Goal: Use online tool/utility: Utilize a website feature to perform a specific function

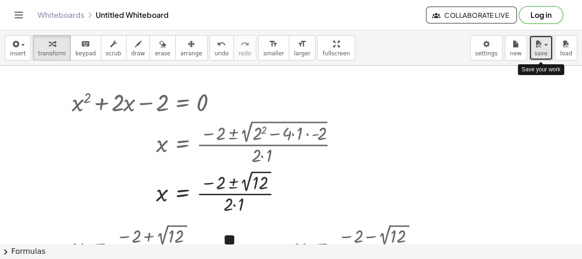
click at [548, 51] on button "save" at bounding box center [541, 47] width 24 height 25
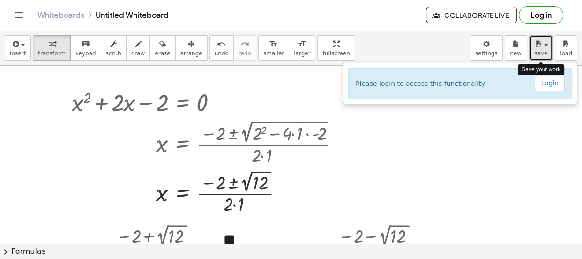
click at [548, 51] on button "save" at bounding box center [541, 47] width 24 height 25
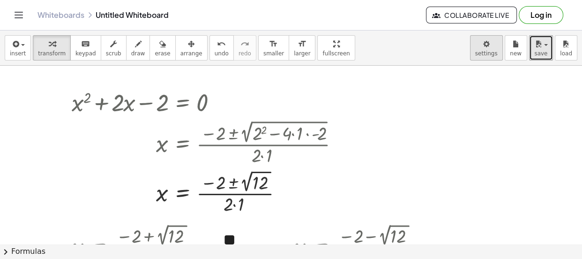
click at [488, 49] on body "Graspable Math Activities Get Started Activity Bank Assigned Work Classes White…" at bounding box center [291, 129] width 582 height 259
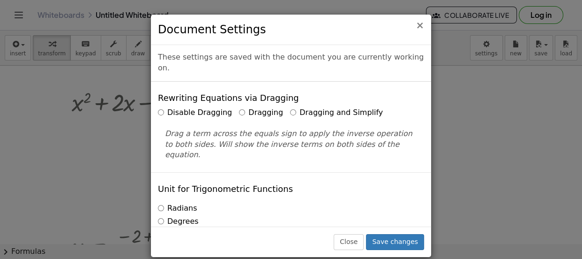
click at [421, 28] on span "×" at bounding box center [420, 25] width 8 height 11
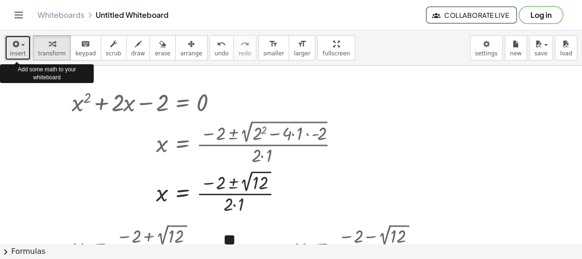
click at [19, 47] on span "button" at bounding box center [20, 45] width 2 height 7
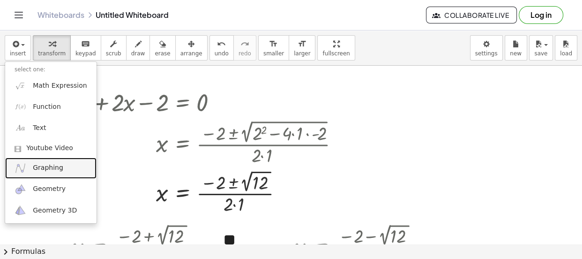
click at [51, 175] on link "Graphing" at bounding box center [50, 167] width 91 height 21
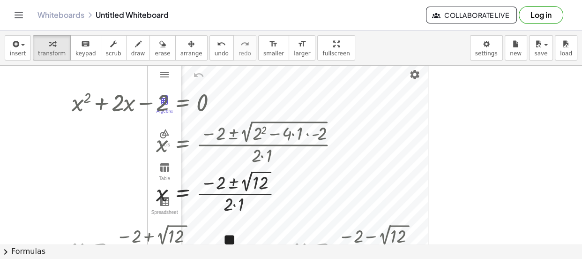
click at [505, 130] on div "+ x 2 + · 2 · x − 2 = 0 x = · ( − 2 ± 2 √ ( + 2 2 − · 4 · 1 · - 2 ) ) · 2 · 1 x…" at bounding box center [291, 244] width 582 height 356
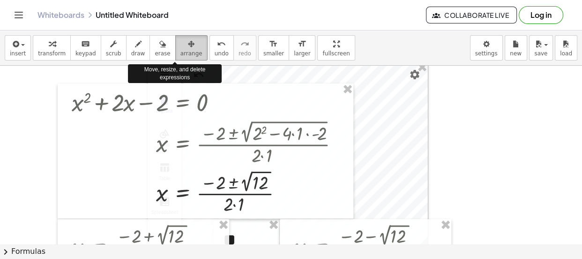
click at [182, 54] on span "arrange" at bounding box center [191, 53] width 22 height 7
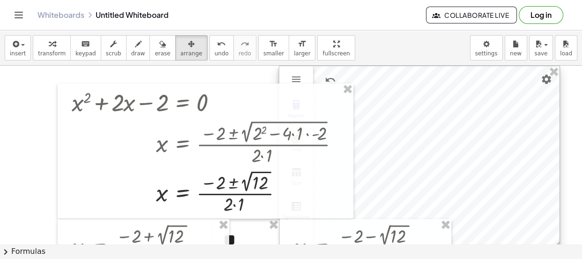
drag, startPoint x: 386, startPoint y: 141, endPoint x: 518, endPoint y: 125, distance: 133.5
click at [518, 125] on div at bounding box center [419, 159] width 280 height 186
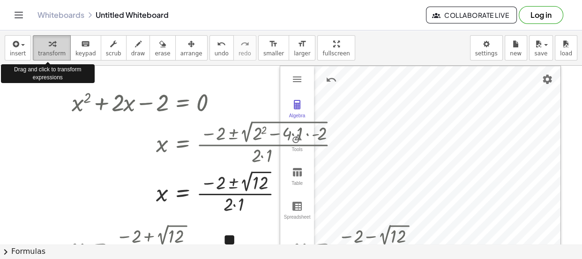
click at [38, 45] on div "button" at bounding box center [52, 43] width 28 height 11
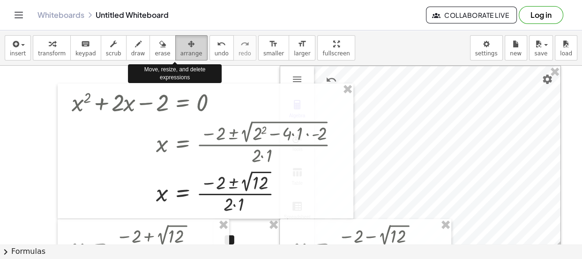
click at [188, 47] on icon "button" at bounding box center [191, 43] width 7 height 11
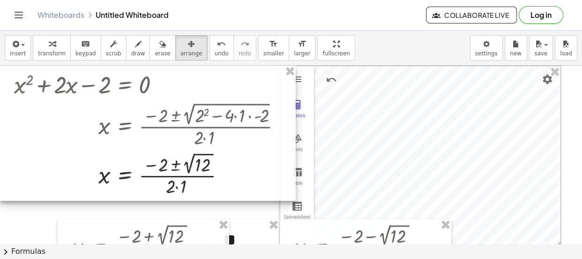
drag, startPoint x: 230, startPoint y: 96, endPoint x: 141, endPoint y: 77, distance: 91.1
click at [141, 77] on div at bounding box center [148, 133] width 296 height 135
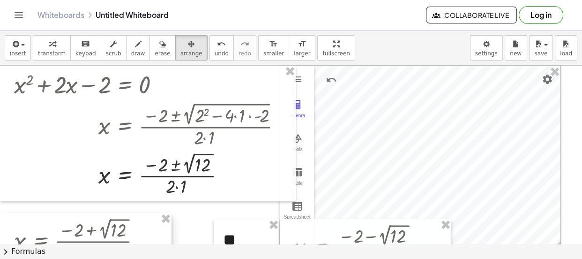
drag, startPoint x: 203, startPoint y: 225, endPoint x: 117, endPoint y: 219, distance: 85.9
drag, startPoint x: 234, startPoint y: 226, endPoint x: 193, endPoint y: 218, distance: 42.0
click at [193, 218] on div at bounding box center [205, 232] width 66 height 42
drag, startPoint x: 300, startPoint y: 227, endPoint x: 141, endPoint y: 275, distance: 166.3
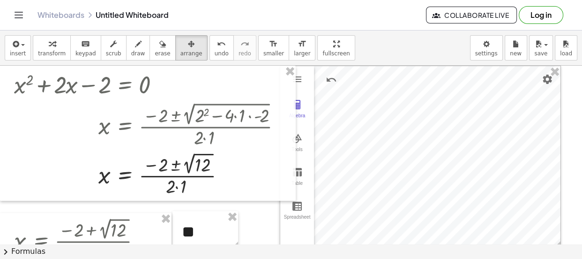
click at [141, 258] on html "Graspable Math Activities Get Started Activity Bank Assigned Work Classes White…" at bounding box center [291, 129] width 582 height 259
click at [489, 117] on div at bounding box center [420, 159] width 280 height 186
click at [545, 79] on img "Settings" at bounding box center [547, 79] width 11 height 11
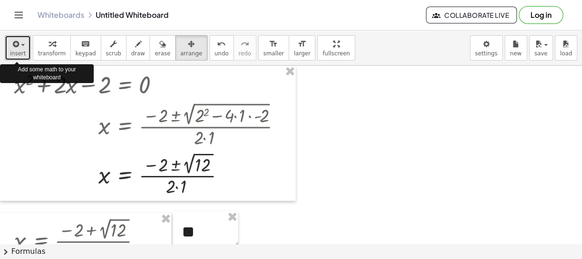
click at [23, 42] on div "button" at bounding box center [18, 43] width 16 height 11
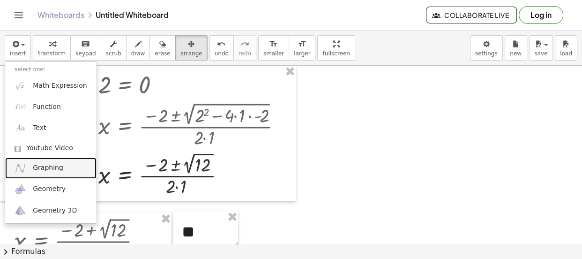
click at [43, 163] on span "Graphing" at bounding box center [48, 167] width 30 height 9
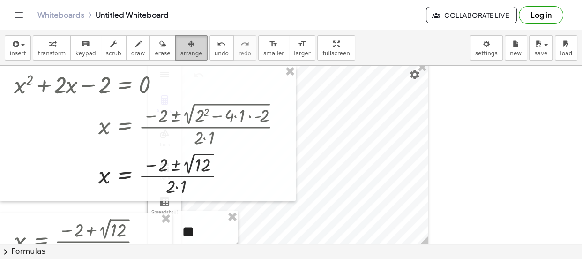
click at [188, 42] on icon "button" at bounding box center [191, 43] width 7 height 11
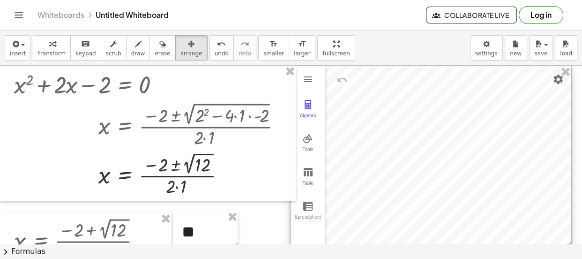
drag, startPoint x: 334, startPoint y: 90, endPoint x: 477, endPoint y: 89, distance: 143.4
click at [477, 89] on div at bounding box center [431, 159] width 280 height 186
click at [304, 113] on div "Algebra" at bounding box center [308, 119] width 30 height 13
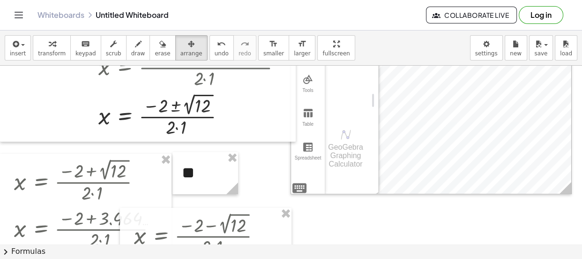
scroll to position [57, 0]
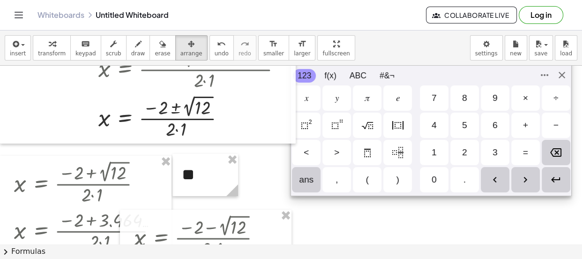
click at [301, 187] on div "Algebra Tools Table Spreadsheet GeoGebra Graphing Calculator Basic Tools Move P…" at bounding box center [430, 101] width 281 height 187
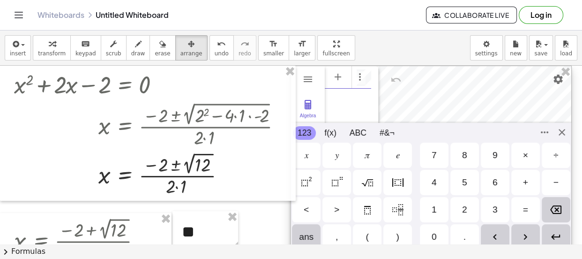
scroll to position [5, 0]
click at [310, 177] on img "Squared" at bounding box center [306, 182] width 11 height 11
click at [523, 181] on div "+" at bounding box center [525, 182] width 5 height 11
click at [467, 206] on div "2" at bounding box center [464, 209] width 5 height 11
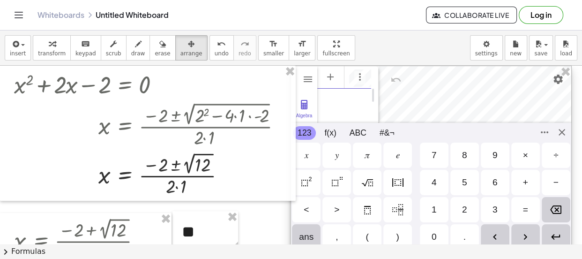
scroll to position [0, 16]
click at [304, 158] on div "𝑥" at bounding box center [306, 154] width 4 height 11
click at [561, 183] on div "−" at bounding box center [556, 182] width 29 height 25
click at [466, 217] on div "2" at bounding box center [464, 209] width 29 height 25
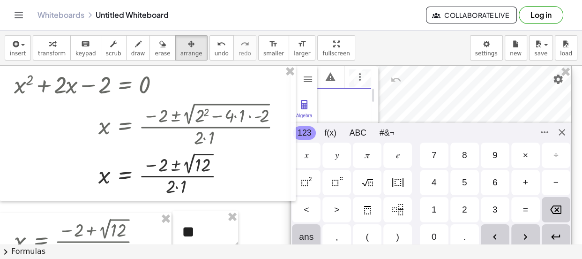
click at [526, 211] on div "=" at bounding box center [525, 209] width 5 height 11
click at [436, 239] on div "0" at bounding box center [433, 236] width 5 height 11
click at [560, 133] on div "Algebra Tools Table Spreadsheet GeoGebra Graphing Calculator Basic Tools Move P…" at bounding box center [430, 159] width 281 height 187
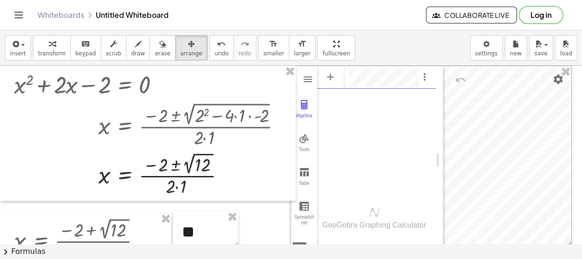
scroll to position [0, 0]
drag, startPoint x: 378, startPoint y: 76, endPoint x: 466, endPoint y: 87, distance: 88.7
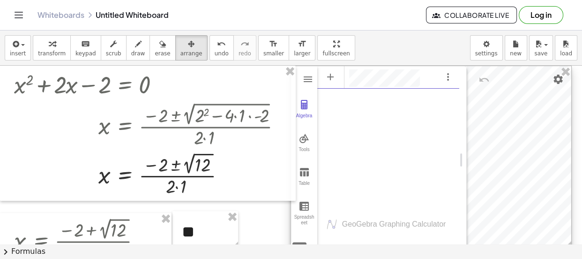
scroll to position [5, 0]
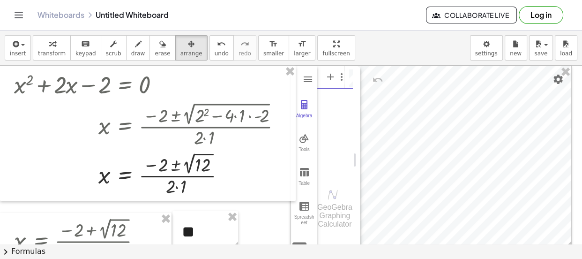
drag, startPoint x: 461, startPoint y: 161, endPoint x: 355, endPoint y: 159, distance: 106.4
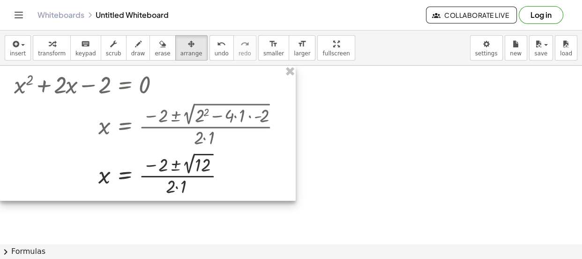
click at [292, 81] on div at bounding box center [148, 133] width 296 height 135
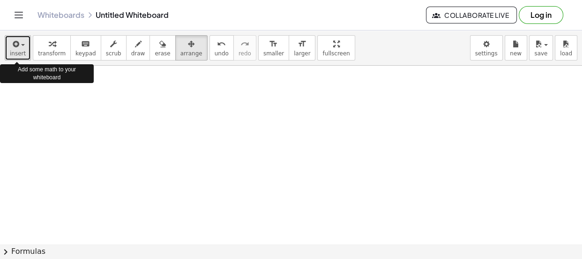
click at [23, 42] on div "button" at bounding box center [18, 43] width 16 height 11
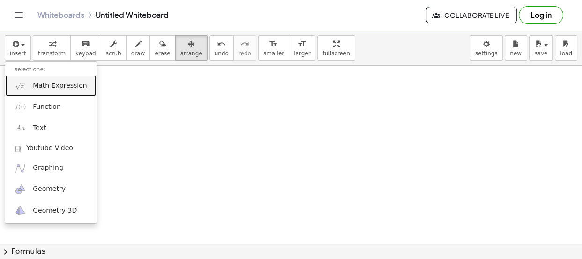
click at [49, 86] on span "Math Expression" at bounding box center [60, 85] width 54 height 9
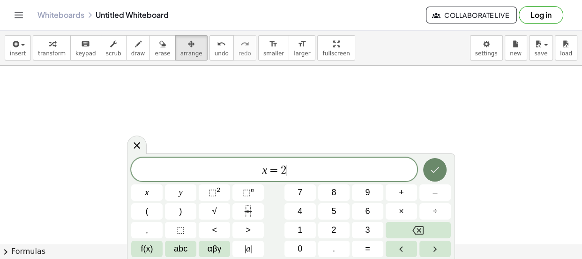
click at [437, 176] on button "Done" at bounding box center [434, 169] width 23 height 23
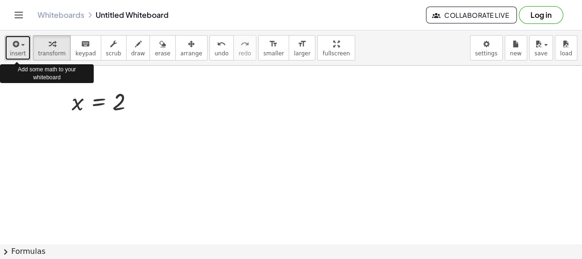
click at [17, 42] on icon "button" at bounding box center [15, 43] width 8 height 11
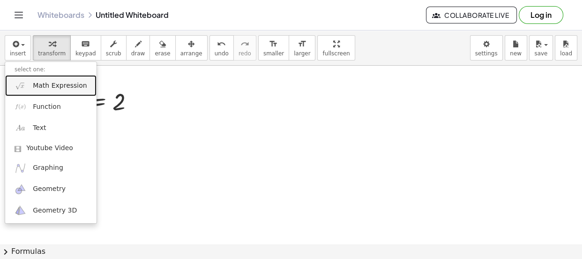
click at [44, 83] on span "Math Expression" at bounding box center [60, 85] width 54 height 9
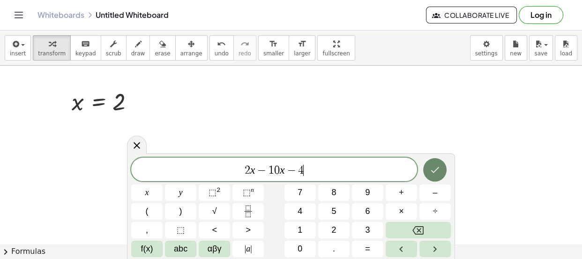
click at [429, 173] on button "Done" at bounding box center [434, 169] width 23 height 23
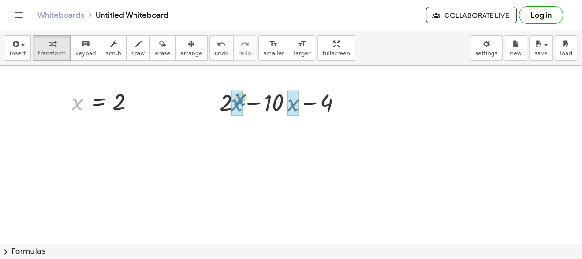
drag, startPoint x: 80, startPoint y: 102, endPoint x: 241, endPoint y: 99, distance: 161.6
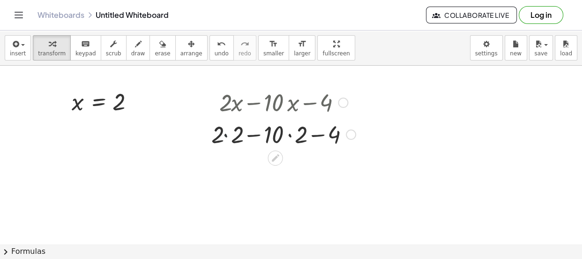
click at [226, 138] on div at bounding box center [284, 134] width 154 height 32
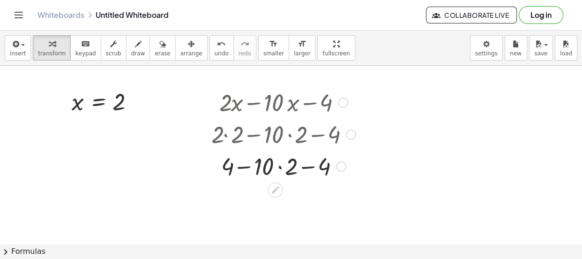
click at [280, 171] on div at bounding box center [284, 165] width 154 height 32
click at [254, 168] on div at bounding box center [284, 165] width 154 height 32
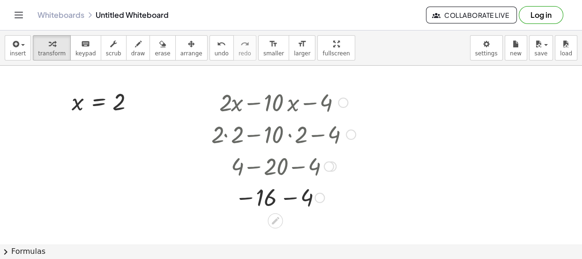
click at [290, 200] on div at bounding box center [284, 196] width 154 height 31
click at [258, 168] on div at bounding box center [287, 165] width 169 height 32
click at [295, 167] on div at bounding box center [287, 165] width 169 height 32
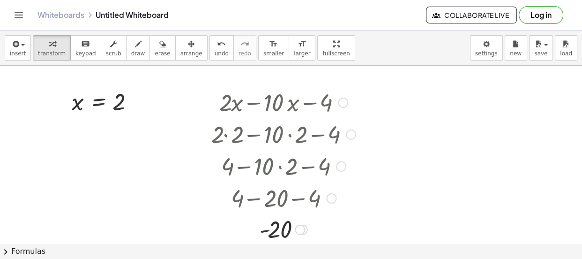
drag, startPoint x: 326, startPoint y: 162, endPoint x: 319, endPoint y: 223, distance: 61.7
click at [275, 103] on div "+ · 2 · x − · 10 · x − 4 + · 2 · 2 − · 10 · 2 − 4 + 4 − · 10 · 2 − 4 + 4 − 20 −…" at bounding box center [275, 103] width 0 height 0
drag, startPoint x: 300, startPoint y: 232, endPoint x: 297, endPoint y: 267, distance: 35.3
click at [297, 258] on html "Graspable Math Activities Get Started Activity Bank Assigned Work Classes White…" at bounding box center [291, 129] width 582 height 259
click at [333, 153] on div at bounding box center [284, 165] width 154 height 32
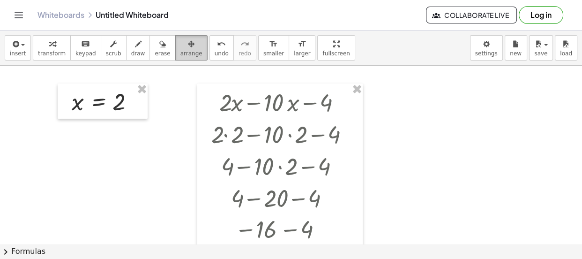
click at [180, 42] on div "button" at bounding box center [191, 43] width 22 height 11
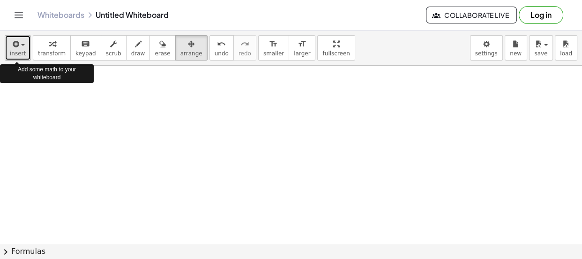
click at [21, 47] on div "button" at bounding box center [18, 43] width 16 height 11
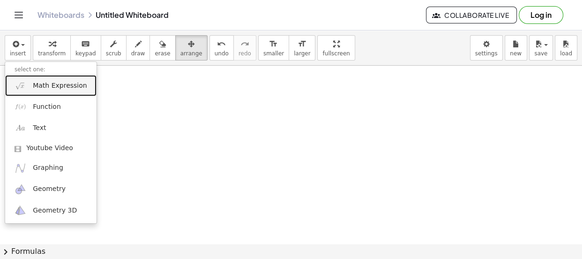
click at [33, 86] on span "Math Expression" at bounding box center [60, 85] width 54 height 9
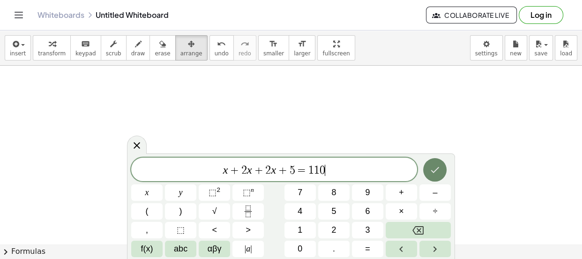
click at [438, 173] on icon "Done" at bounding box center [434, 169] width 11 height 11
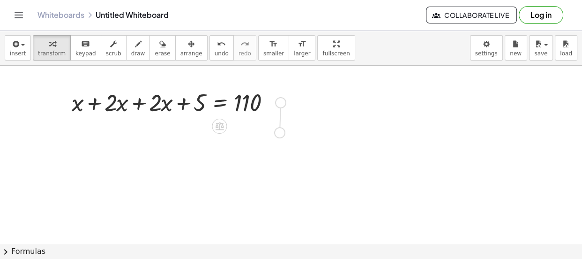
drag, startPoint x: 282, startPoint y: 104, endPoint x: 281, endPoint y: 136, distance: 32.8
click at [281, 136] on div "x = · ( − 2 − 2 √ 12 ) · 2 · 1 x = · ( − 2 − 3.464 … ) · 2 · 1 x = · - 5.464 … …" at bounding box center [291, 260] width 582 height 389
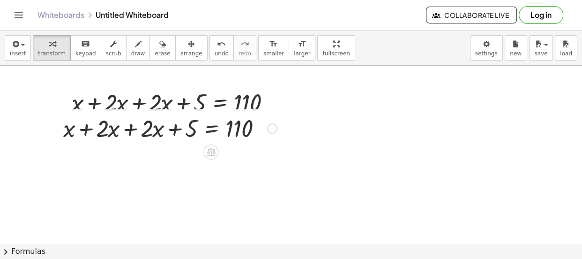
click at [175, 130] on div at bounding box center [170, 127] width 223 height 32
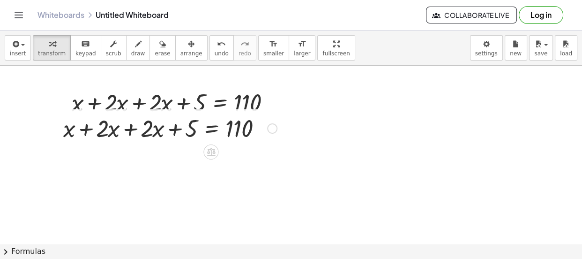
click at [175, 130] on div at bounding box center [170, 127] width 223 height 32
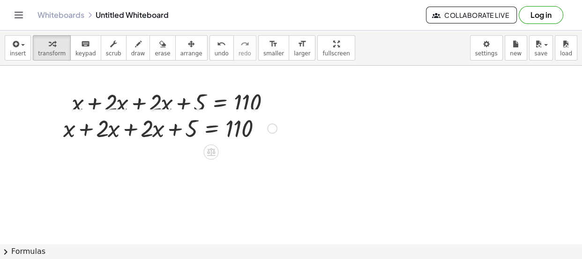
click at [86, 129] on div at bounding box center [170, 127] width 223 height 32
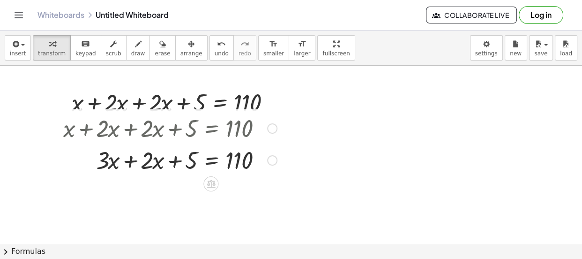
click at [127, 163] on div at bounding box center [170, 159] width 223 height 32
click at [175, 159] on div at bounding box center [170, 159] width 223 height 32
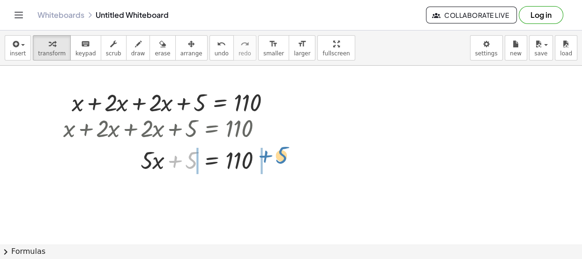
drag, startPoint x: 175, startPoint y: 159, endPoint x: 265, endPoint y: 154, distance: 90.6
click at [265, 154] on div at bounding box center [170, 159] width 223 height 32
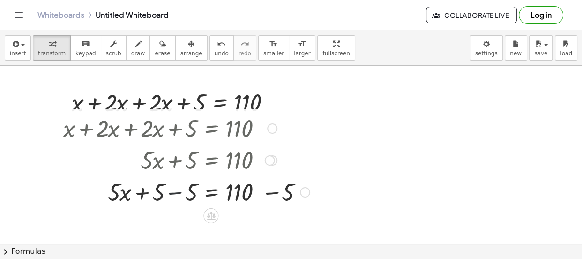
click at [173, 194] on div at bounding box center [187, 191] width 256 height 32
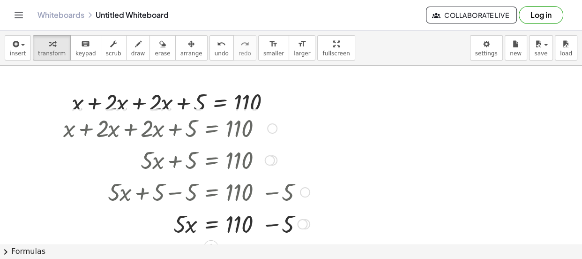
click at [272, 226] on div at bounding box center [187, 223] width 256 height 32
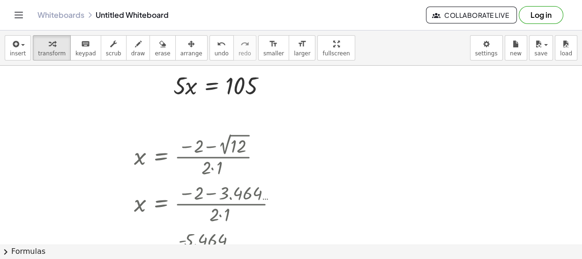
scroll to position [129, 0]
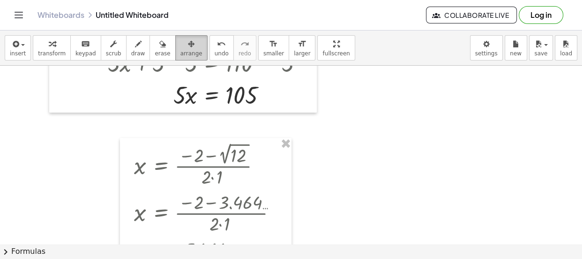
click at [184, 43] on div "button" at bounding box center [191, 43] width 22 height 11
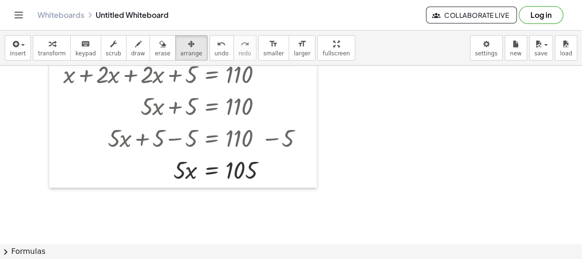
scroll to position [37, 0]
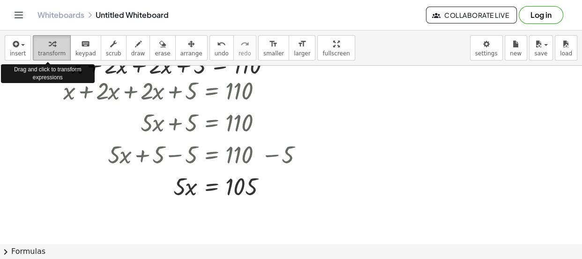
click at [49, 46] on icon "button" at bounding box center [52, 43] width 7 height 11
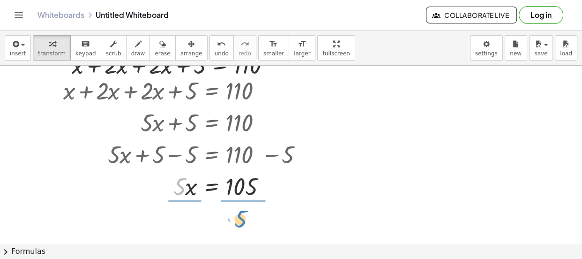
drag, startPoint x: 180, startPoint y: 188, endPoint x: 241, endPoint y: 219, distance: 68.5
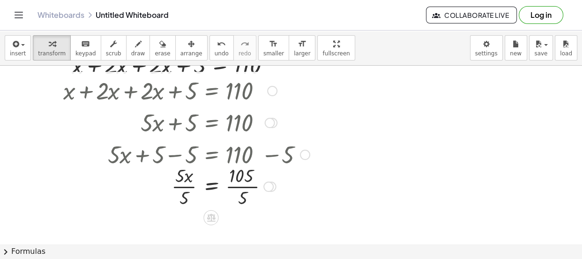
click at [183, 185] on div at bounding box center [187, 185] width 256 height 47
click at [244, 186] on div at bounding box center [187, 185] width 256 height 47
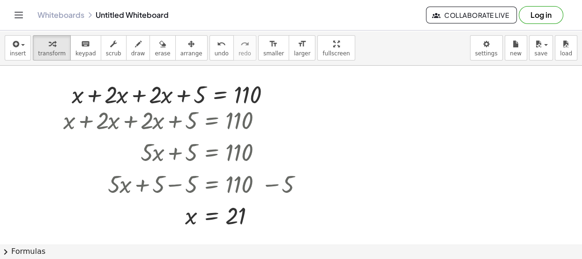
scroll to position [10, 0]
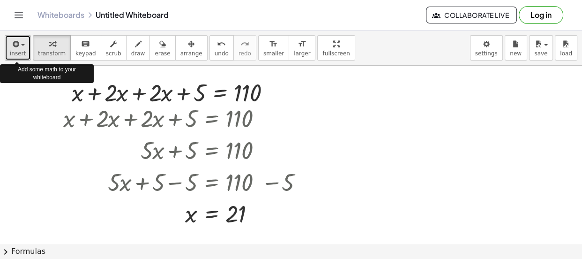
click at [20, 50] on span "insert" at bounding box center [18, 53] width 16 height 7
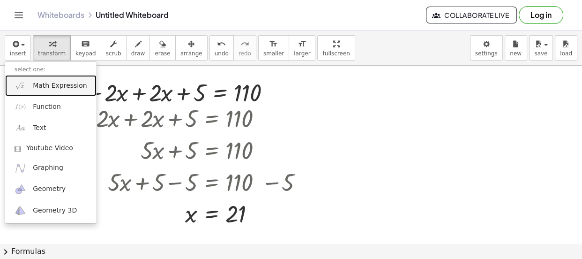
click at [44, 85] on span "Math Expression" at bounding box center [60, 85] width 54 height 9
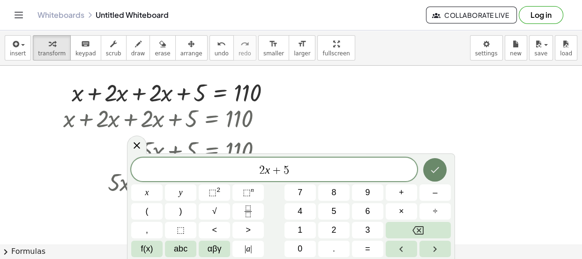
click at [442, 172] on button "Done" at bounding box center [434, 169] width 23 height 23
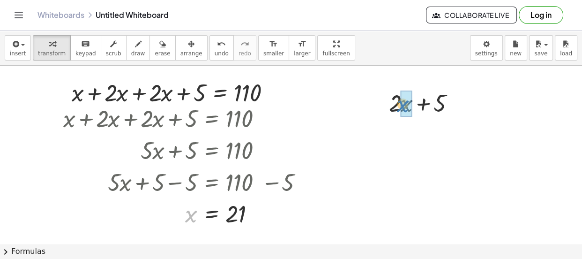
drag, startPoint x: 187, startPoint y: 217, endPoint x: 399, endPoint y: 107, distance: 238.7
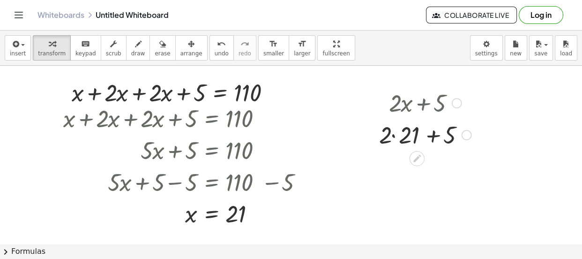
click at [394, 136] on div at bounding box center [425, 134] width 102 height 32
click at [422, 166] on div at bounding box center [425, 166] width 102 height 32
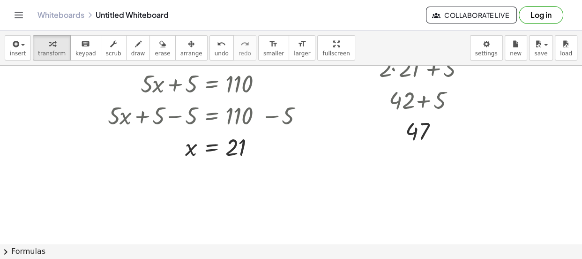
scroll to position [87, 0]
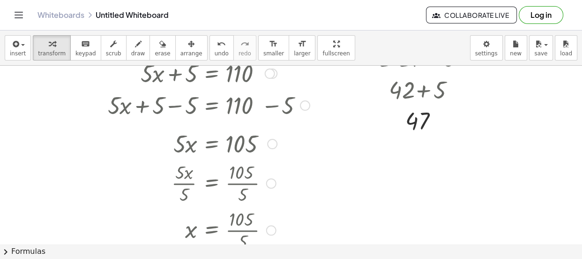
drag, startPoint x: 258, startPoint y: 136, endPoint x: 264, endPoint y: 275, distance: 139.3
click at [264, 258] on html "Graspable Math Activities Get Started Activity Bank Assigned Work Classes White…" at bounding box center [291, 129] width 582 height 259
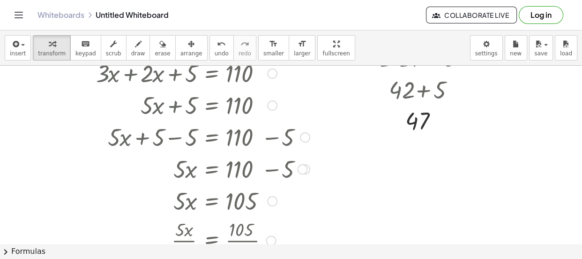
drag, startPoint x: 271, startPoint y: 71, endPoint x: 264, endPoint y: 193, distance: 121.5
click at [211, 42] on div "+ x + · 2 · x + · 2 · x + 5 = 110 + · 3 · x + · 2 · x + 5 = 110 + · 5 · x + 5 =…" at bounding box center [211, 42] width 0 height 0
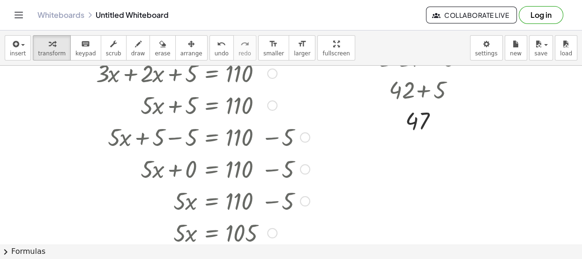
drag, startPoint x: 300, startPoint y: 169, endPoint x: 298, endPoint y: 258, distance: 89.0
click at [298, 258] on html "Graspable Math Activities Get Started Activity Bank Assigned Work Classes White…" at bounding box center [291, 129] width 582 height 259
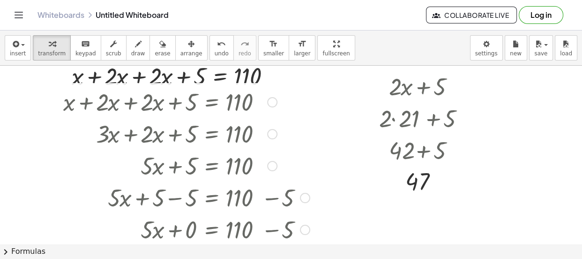
scroll to position [0, 0]
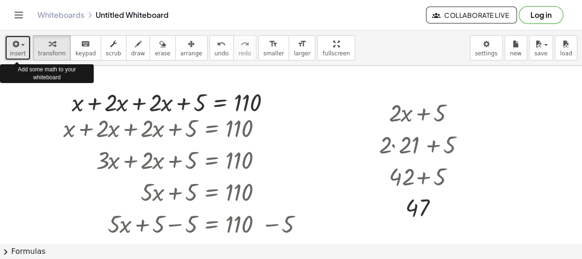
click at [21, 47] on div "button" at bounding box center [18, 43] width 16 height 11
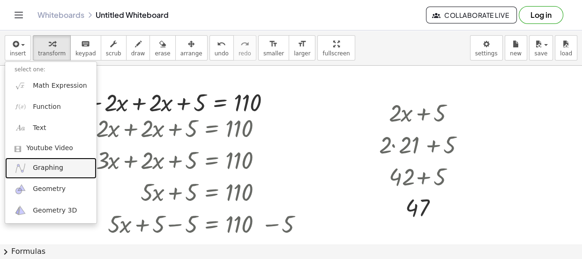
click at [44, 168] on span "Graphing" at bounding box center [48, 167] width 30 height 9
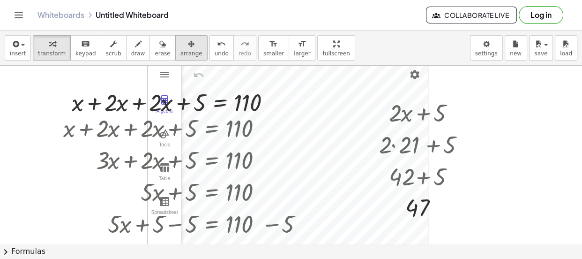
click at [188, 48] on icon "button" at bounding box center [191, 43] width 7 height 11
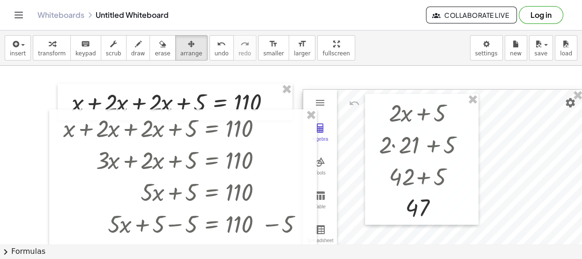
drag, startPoint x: 363, startPoint y: 86, endPoint x: 516, endPoint y: 114, distance: 155.7
click at [518, 114] on div at bounding box center [443, 182] width 280 height 186
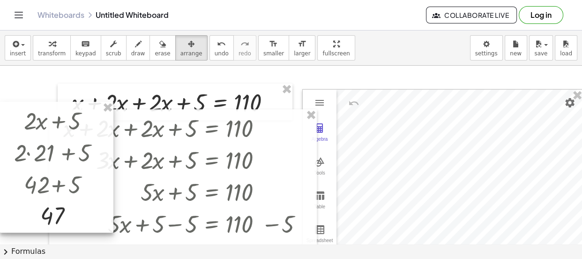
drag, startPoint x: 460, startPoint y: 114, endPoint x: 47, endPoint y: 123, distance: 413.7
click at [47, 123] on div at bounding box center [56, 167] width 113 height 131
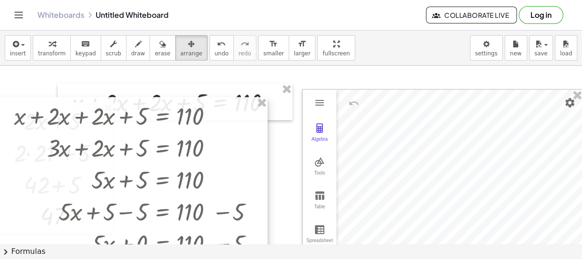
drag, startPoint x: 272, startPoint y: 149, endPoint x: 149, endPoint y: 136, distance: 123.3
click at [149, 136] on div at bounding box center [133, 253] width 267 height 313
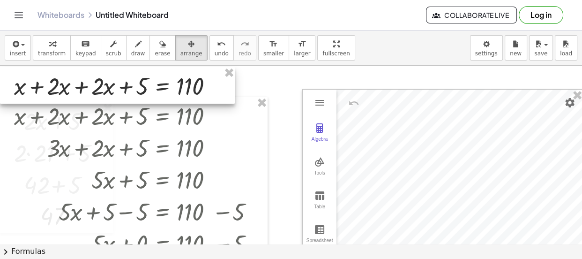
drag, startPoint x: 280, startPoint y: 113, endPoint x: 169, endPoint y: 97, distance: 112.2
click at [169, 97] on div at bounding box center [117, 85] width 235 height 37
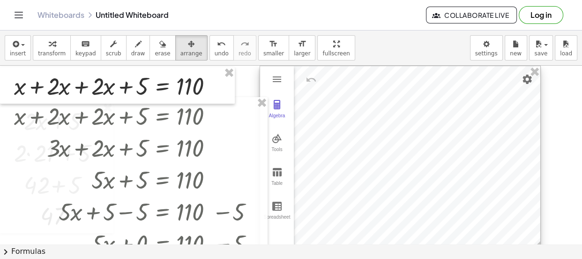
drag, startPoint x: 382, startPoint y: 105, endPoint x: 339, endPoint y: 77, distance: 51.3
click at [339, 77] on div at bounding box center [400, 159] width 280 height 186
click at [282, 113] on div "Algebra" at bounding box center [277, 119] width 30 height 13
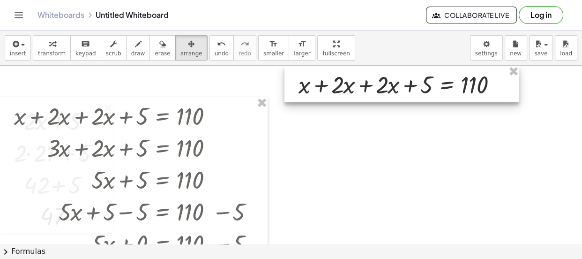
drag, startPoint x: 202, startPoint y: 75, endPoint x: 485, endPoint y: 76, distance: 283.4
click at [485, 76] on div at bounding box center [401, 84] width 235 height 37
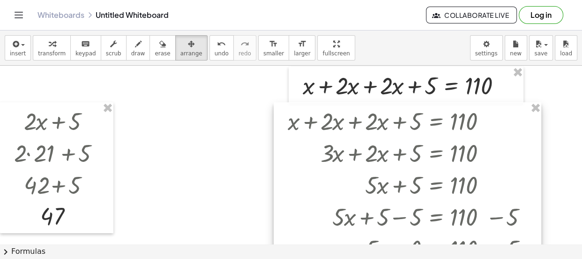
drag, startPoint x: 232, startPoint y: 111, endPoint x: 505, endPoint y: 116, distance: 273.6
click at [505, 116] on div at bounding box center [407, 258] width 267 height 313
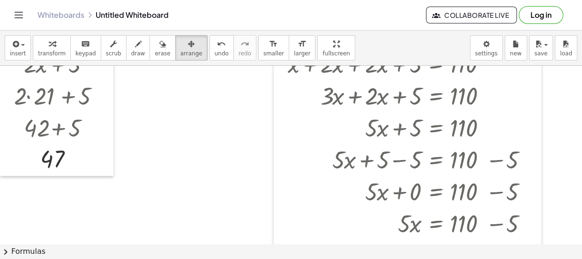
scroll to position [30, 0]
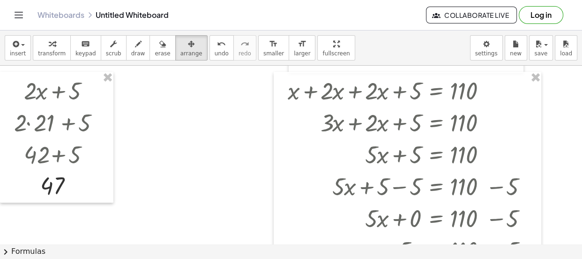
click at [220, 123] on div at bounding box center [293, 229] width 586 height 389
click at [189, 95] on div at bounding box center [293, 229] width 586 height 389
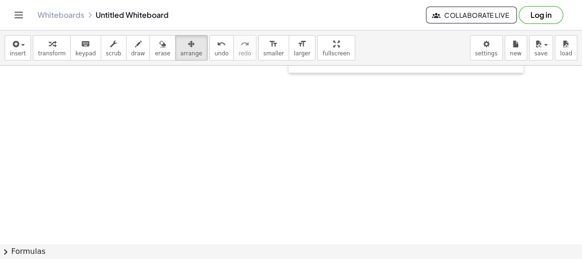
drag, startPoint x: 581, startPoint y: 11, endPoint x: 378, endPoint y: 107, distance: 224.9
click at [378, 107] on div at bounding box center [293, 229] width 586 height 389
click at [353, 187] on div at bounding box center [293, 244] width 586 height 356
